Goal: Complete application form

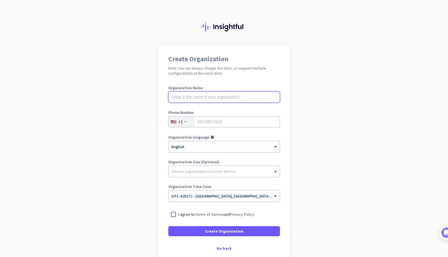
click at [229, 98] on input "text" at bounding box center [224, 97] width 112 height 11
type input "[PERSON_NAME] Medicine Professional Corporation"
type input "4377714703"
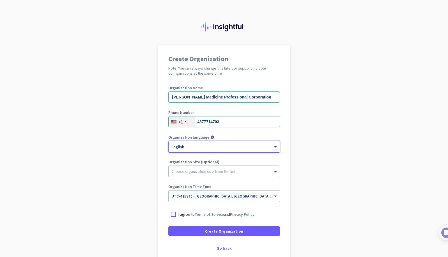
click at [174, 118] on div "+1" at bounding box center [182, 122] width 26 height 11
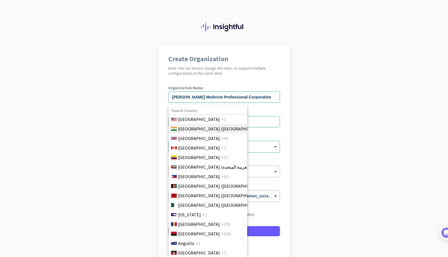
click at [183, 125] on span "[GEOGRAPHIC_DATA] ([GEOGRAPHIC_DATA])" at bounding box center [222, 128] width 88 height 7
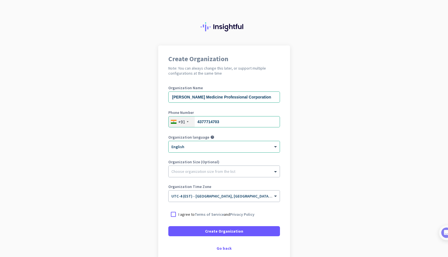
click at [183, 120] on div "+91" at bounding box center [181, 122] width 7 height 6
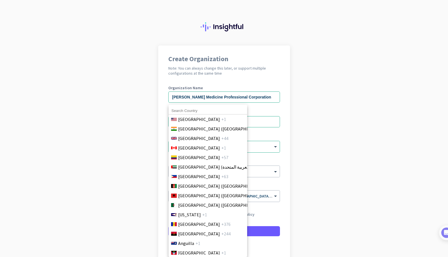
click at [189, 109] on input at bounding box center [208, 110] width 79 height 7
type input "[GEOGRAPHIC_DATA]"
click at [191, 147] on span "[GEOGRAPHIC_DATA]" at bounding box center [199, 148] width 42 height 7
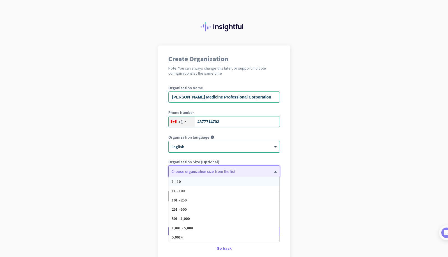
click at [197, 174] on div "Choose organization size from the list" at bounding box center [224, 171] width 111 height 11
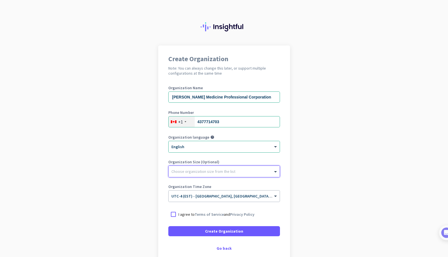
click at [197, 174] on div "Choose organization size from the list" at bounding box center [224, 171] width 111 height 11
click at [175, 214] on div at bounding box center [173, 214] width 10 height 10
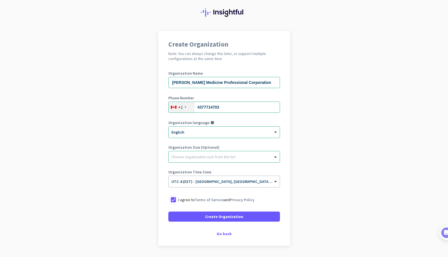
scroll to position [15, 0]
click at [205, 218] on span at bounding box center [224, 216] width 112 height 13
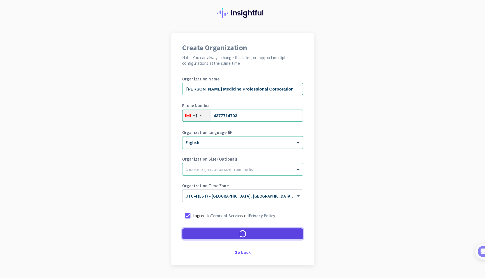
scroll to position [15, 0]
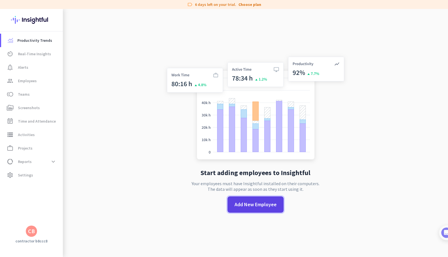
click at [257, 211] on span at bounding box center [256, 204] width 56 height 13
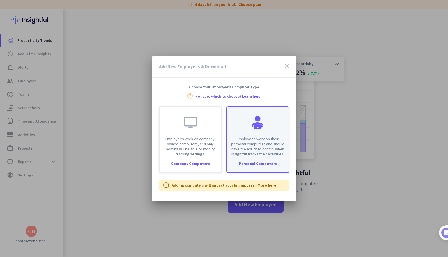
click at [261, 157] on div "Employees work on their personal computers and should have the ability to contr…" at bounding box center [258, 139] width 63 height 67
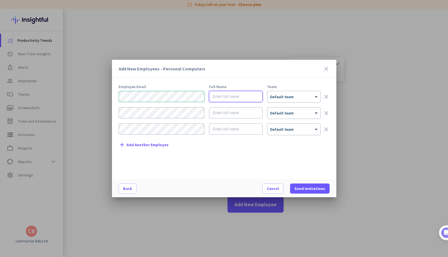
click at [226, 95] on input "text" at bounding box center [236, 96] width 54 height 11
type input "[PERSON_NAME]"
click at [287, 98] on span "Default team" at bounding box center [282, 96] width 24 height 5
click at [309, 185] on span at bounding box center [310, 188] width 40 height 13
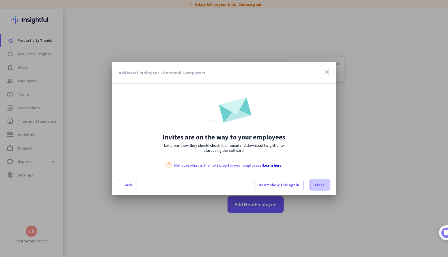
click at [323, 186] on span "Close" at bounding box center [320, 185] width 10 height 6
